Goal: Complete application form

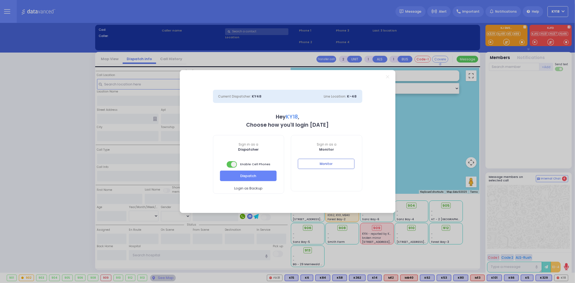
select select "4"
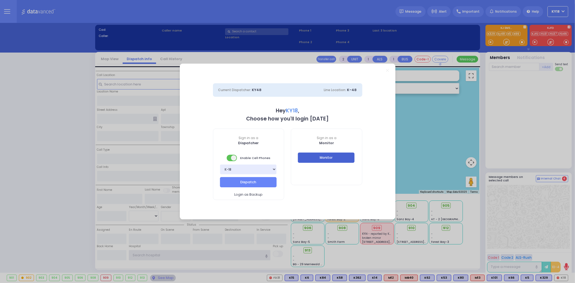
type input "ky18"
click at [304, 154] on button "Monitor" at bounding box center [326, 157] width 57 height 10
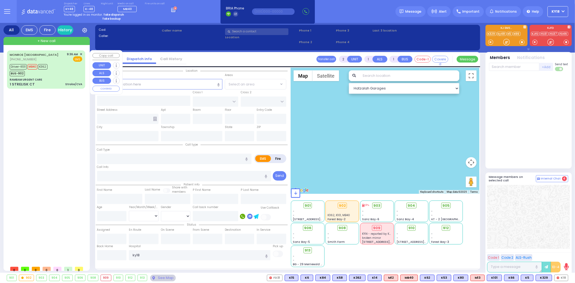
click at [71, 80] on div "RAMBAM URGENT CARE" at bounding box center [46, 80] width 72 height 4
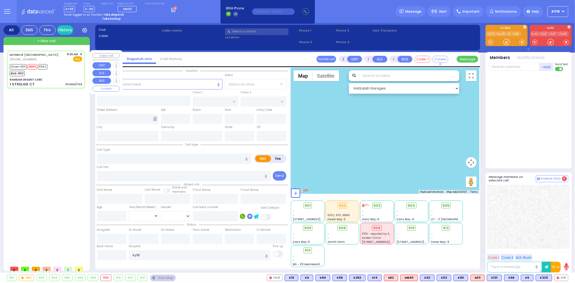
type input "6"
select select
type input "Stroke/CVA"
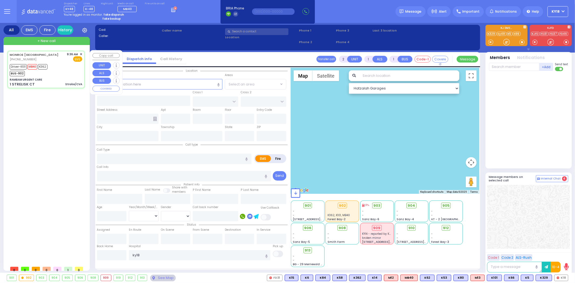
radio input "true"
type input "Zaza"
type input "Tchanturia"
type input "55"
select select "Year"
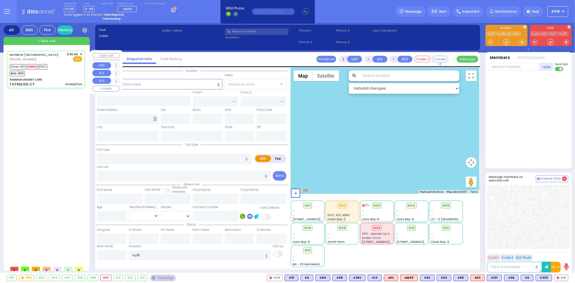
select select "[DEMOGRAPHIC_DATA]"
type input "09:36"
type input "09:39"
type input "09:49"
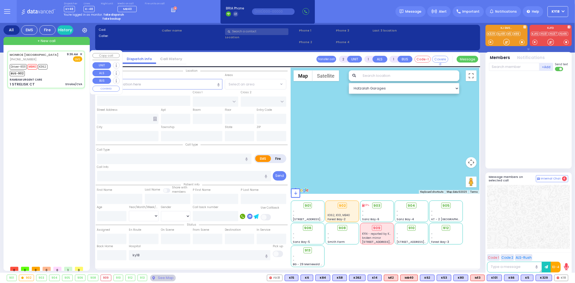
type input "10:16"
type input "10:34"
type input "[GEOGRAPHIC_DATA] [STREET_ADDRESS]"
type input "RAMBAM URGENT CARE"
type input "FOREST RD"
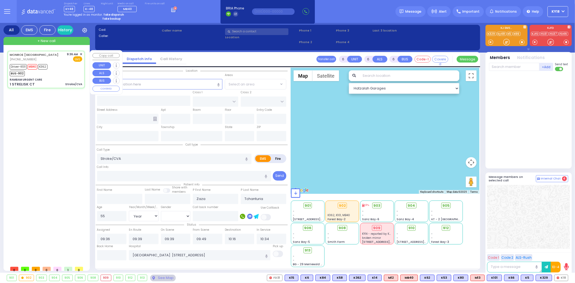
type input "1 STRELISK CT"
type input "[PERSON_NAME]"
type input "[US_STATE]"
type input "10950"
select select "MONROE"
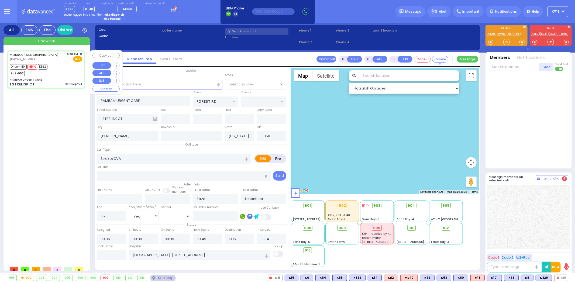
select select "Hatzalah Garages"
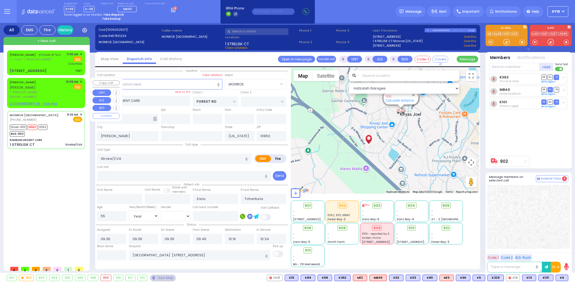
select select "MONROE"
select select "Year"
select select "[DEMOGRAPHIC_DATA]"
